Goal: Information Seeking & Learning: Find specific fact

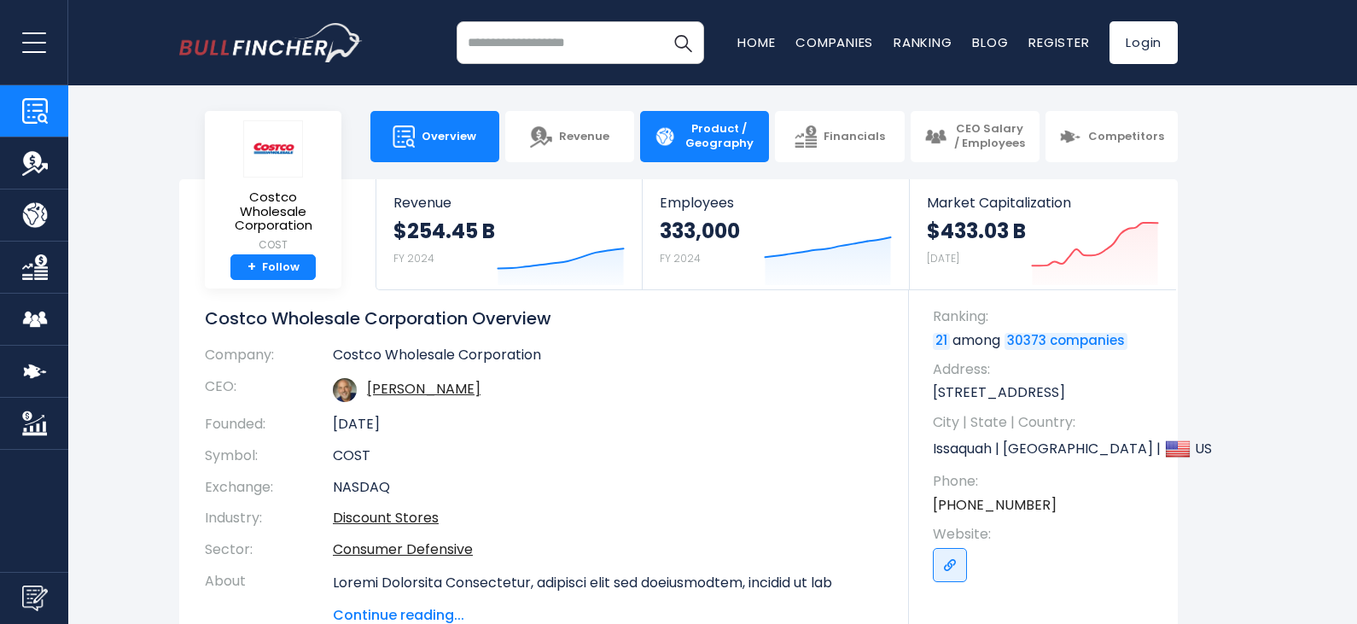
click at [707, 146] on span "Product / Geography" at bounding box center [719, 136] width 73 height 29
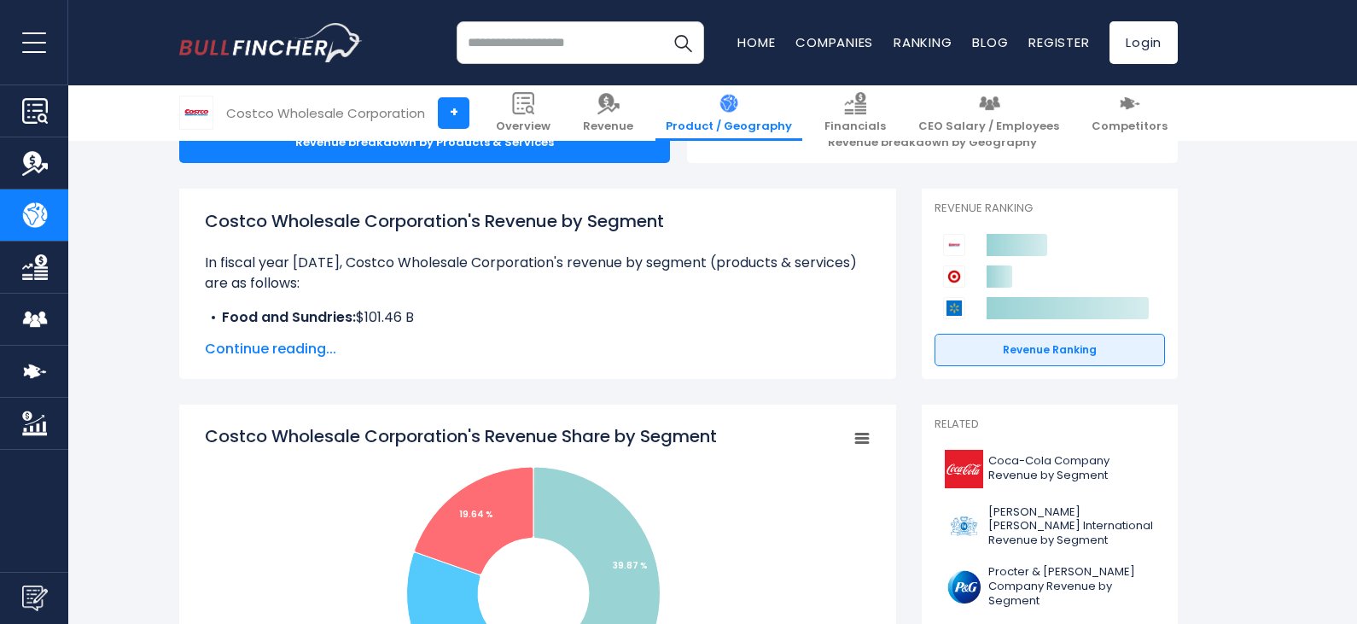
scroll to position [256, 0]
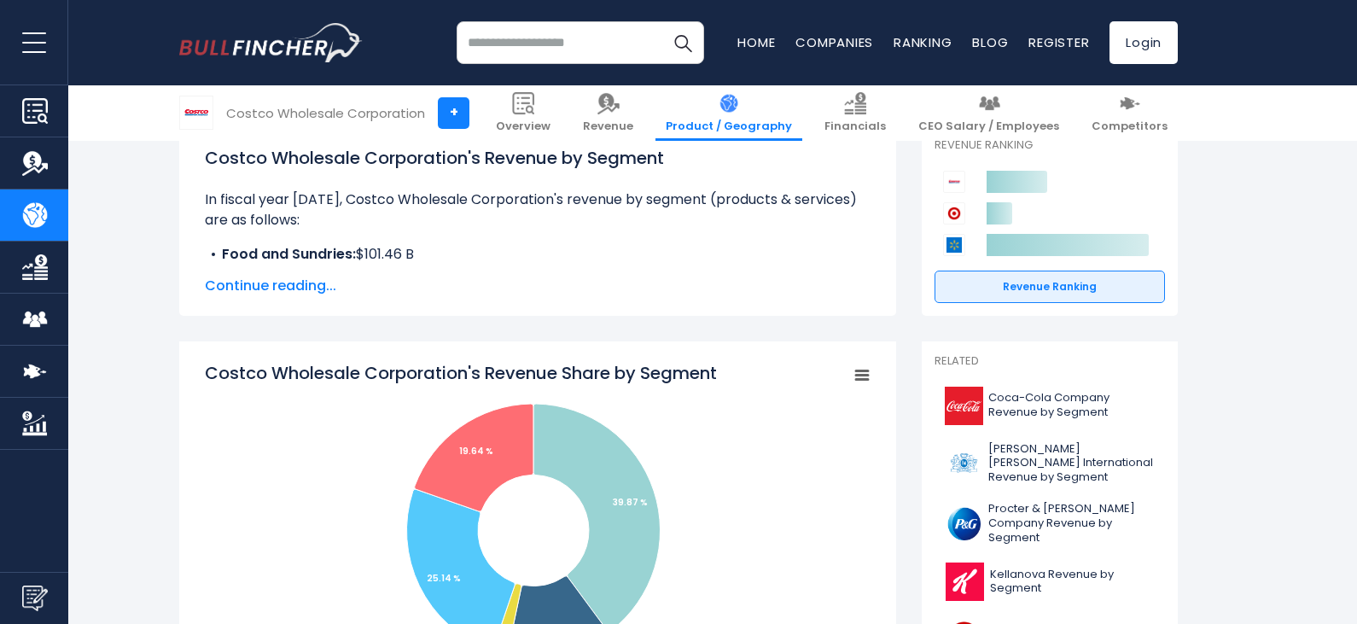
click at [283, 289] on span "Continue reading..." at bounding box center [538, 286] width 666 height 20
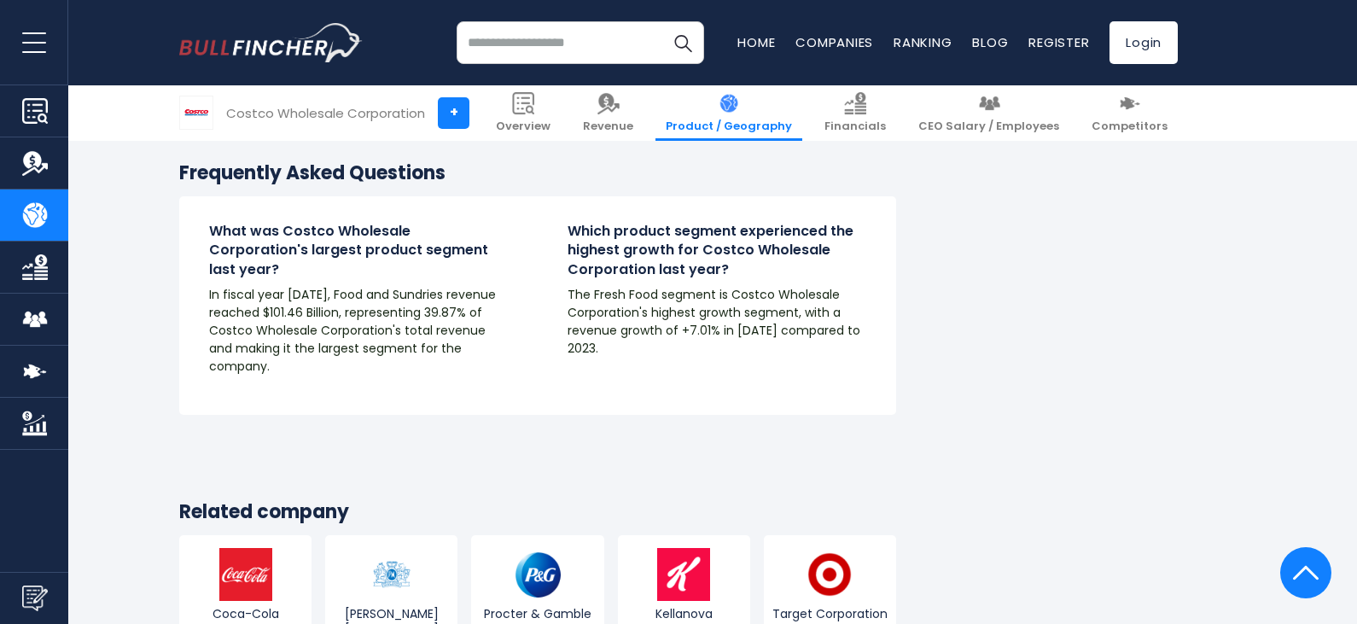
scroll to position [3328, 0]
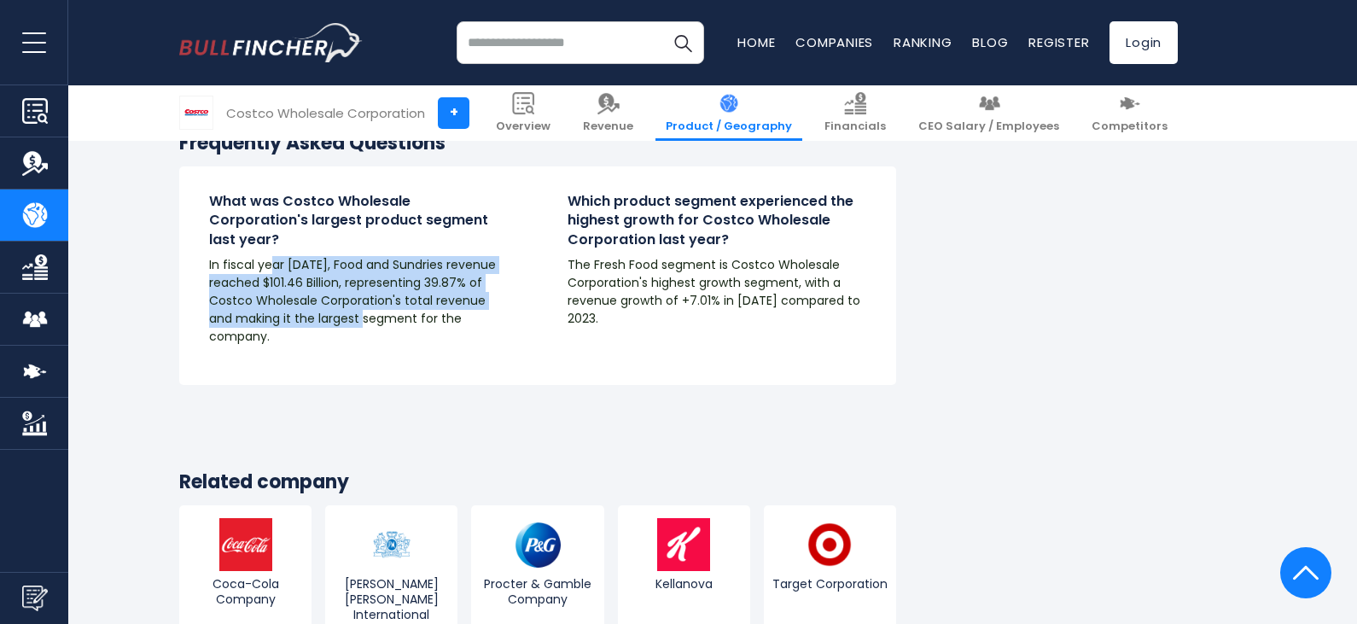
drag, startPoint x: 273, startPoint y: 249, endPoint x: 396, endPoint y: 302, distance: 133.8
click at [377, 300] on p "In fiscal year 2024, Food and Sundries revenue reached $101.46 Billion, represe…" at bounding box center [358, 301] width 299 height 90
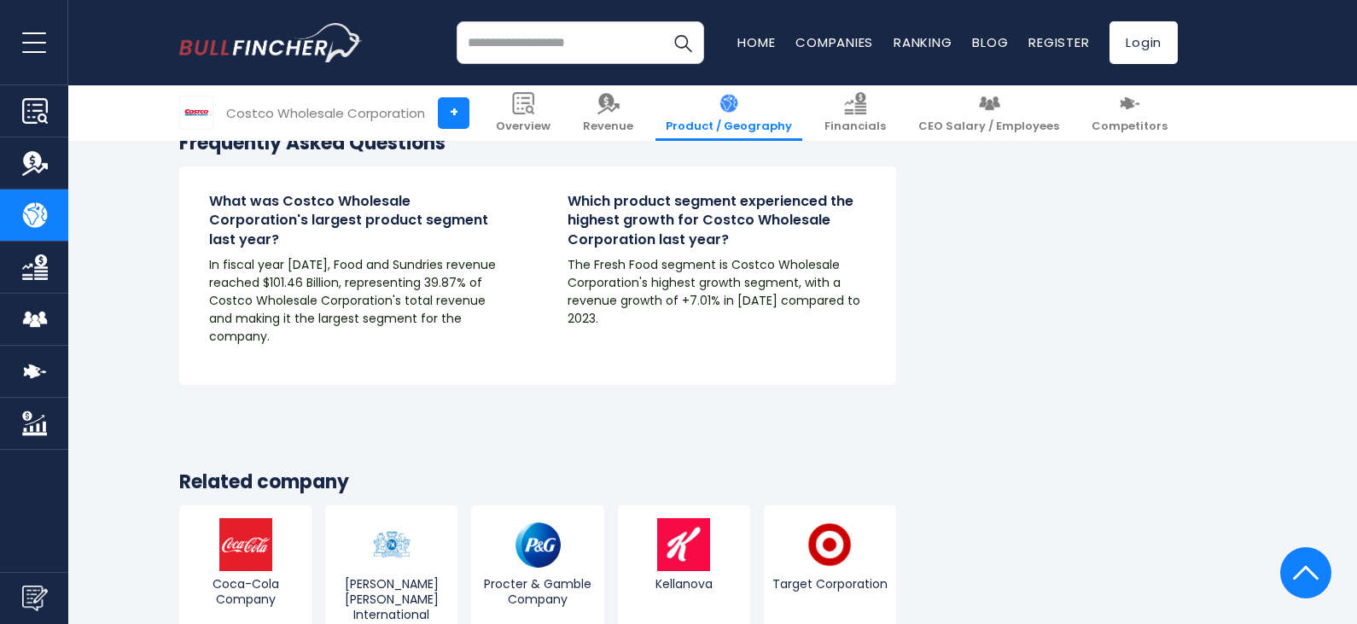
click at [398, 307] on p "In fiscal year 2024, Food and Sundries revenue reached $101.46 Billion, represe…" at bounding box center [358, 301] width 299 height 90
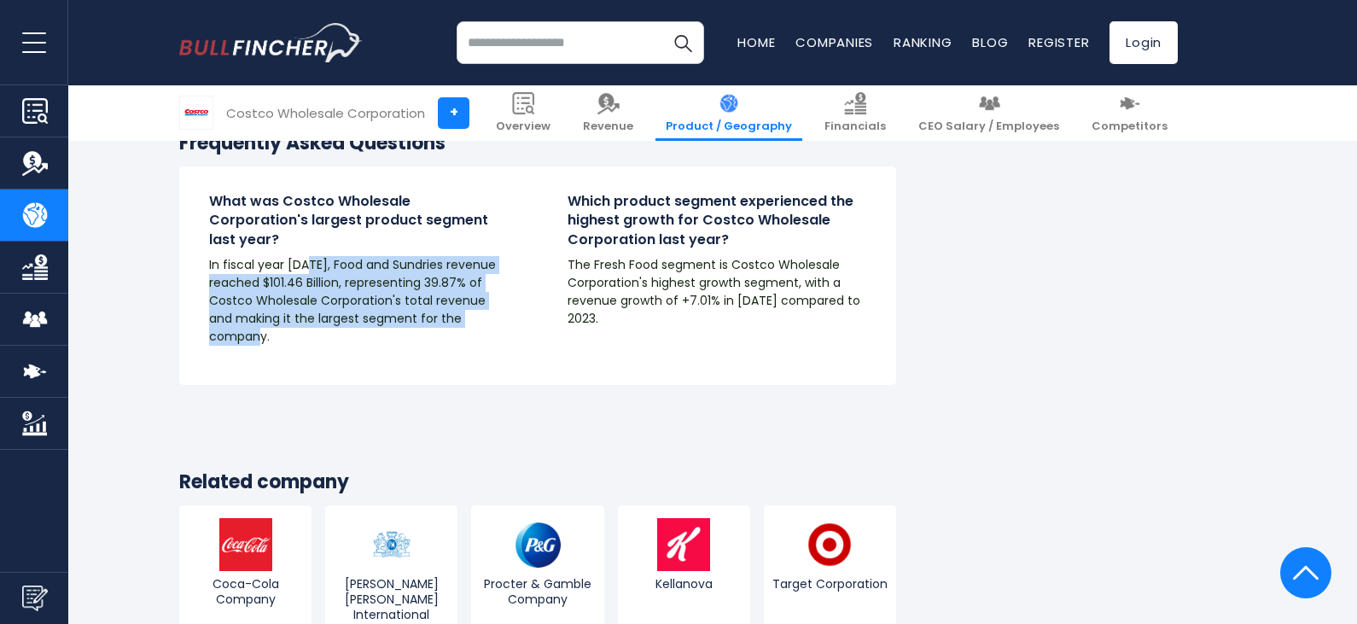
drag, startPoint x: 321, startPoint y: 312, endPoint x: 307, endPoint y: 253, distance: 61.3
click at [307, 256] on p "In fiscal year 2024, Food and Sundries revenue reached $101.46 Billion, represe…" at bounding box center [358, 301] width 299 height 90
click at [356, 342] on div "What was Costco Wholesale Corporation's largest product segment last year? In f…" at bounding box center [537, 275] width 717 height 218
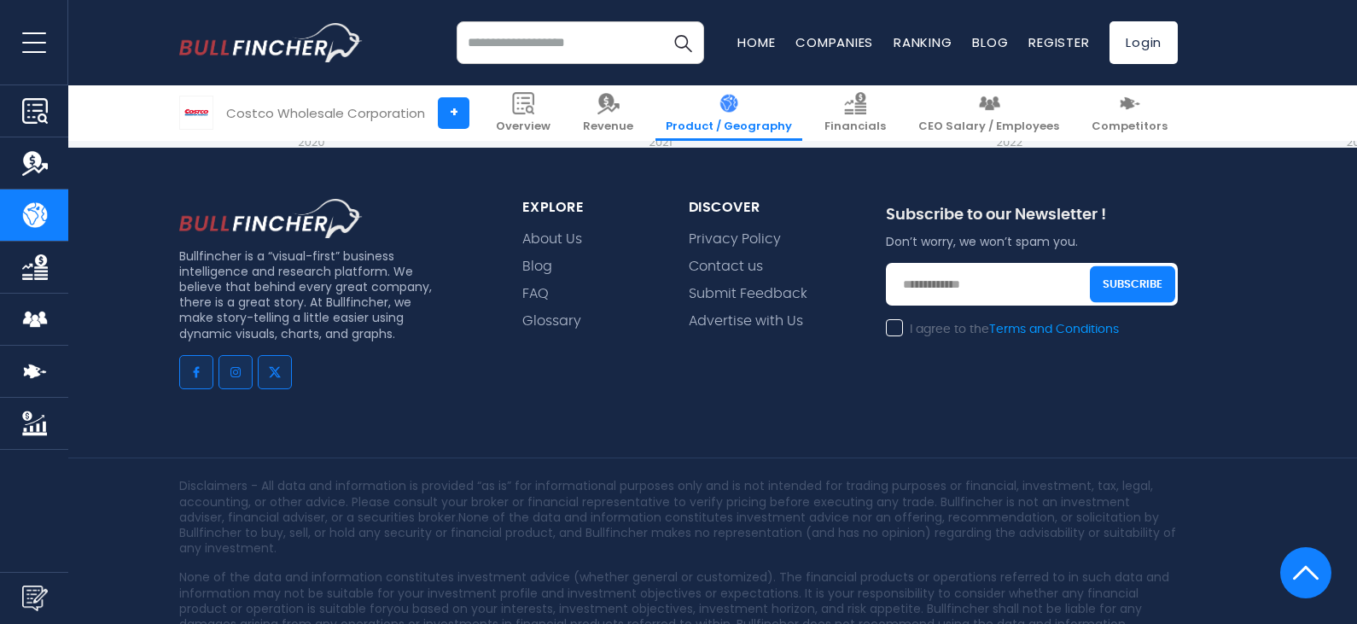
scroll to position [4419, 0]
